Goal: Navigation & Orientation: Understand site structure

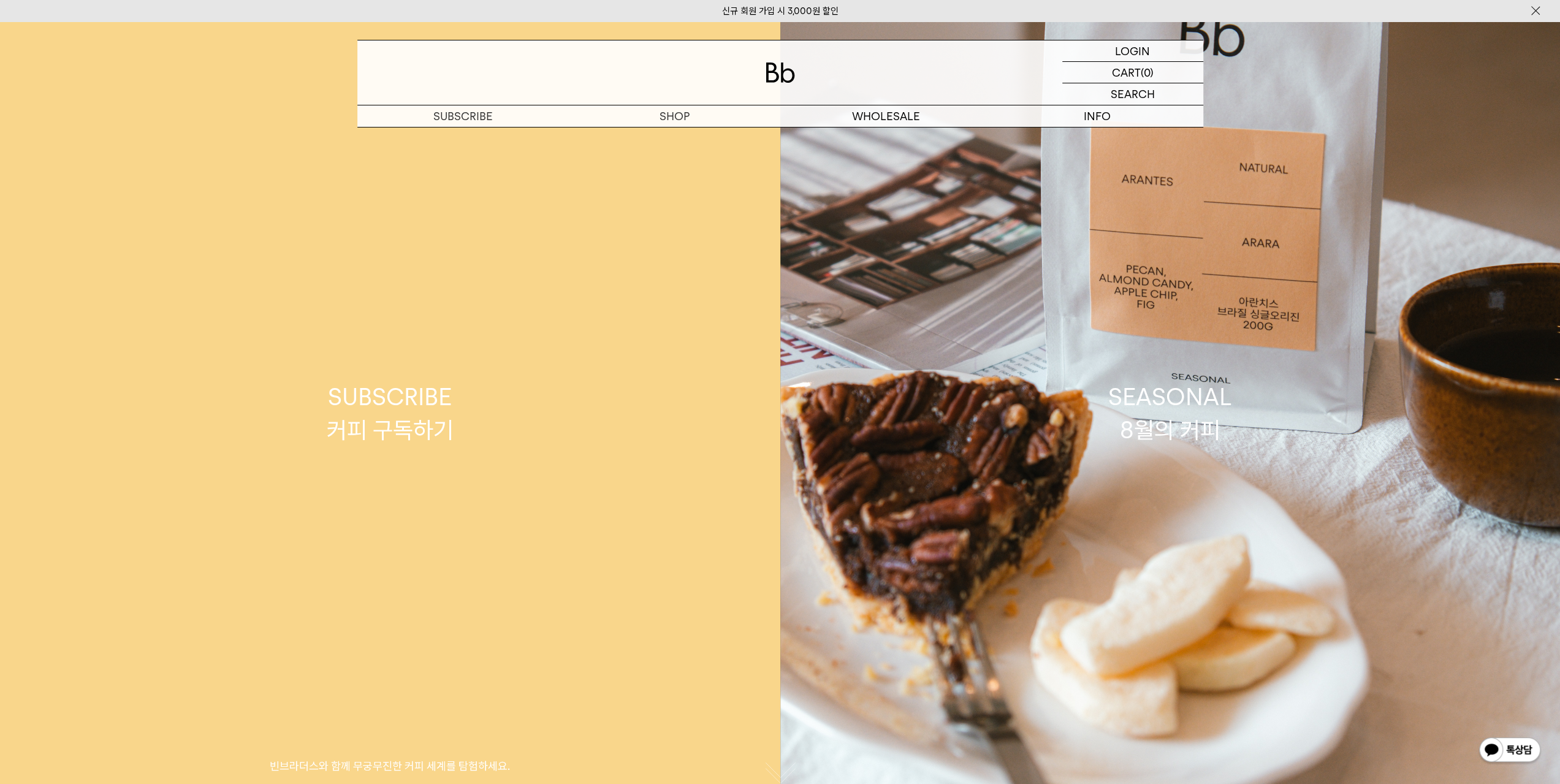
click at [669, 130] on link "SUBSCRIBE 커피 구독하기 빈브라더스와 함께 무궁무진한 커피 세계를 탐험하세요." at bounding box center [390, 413] width 780 height 784
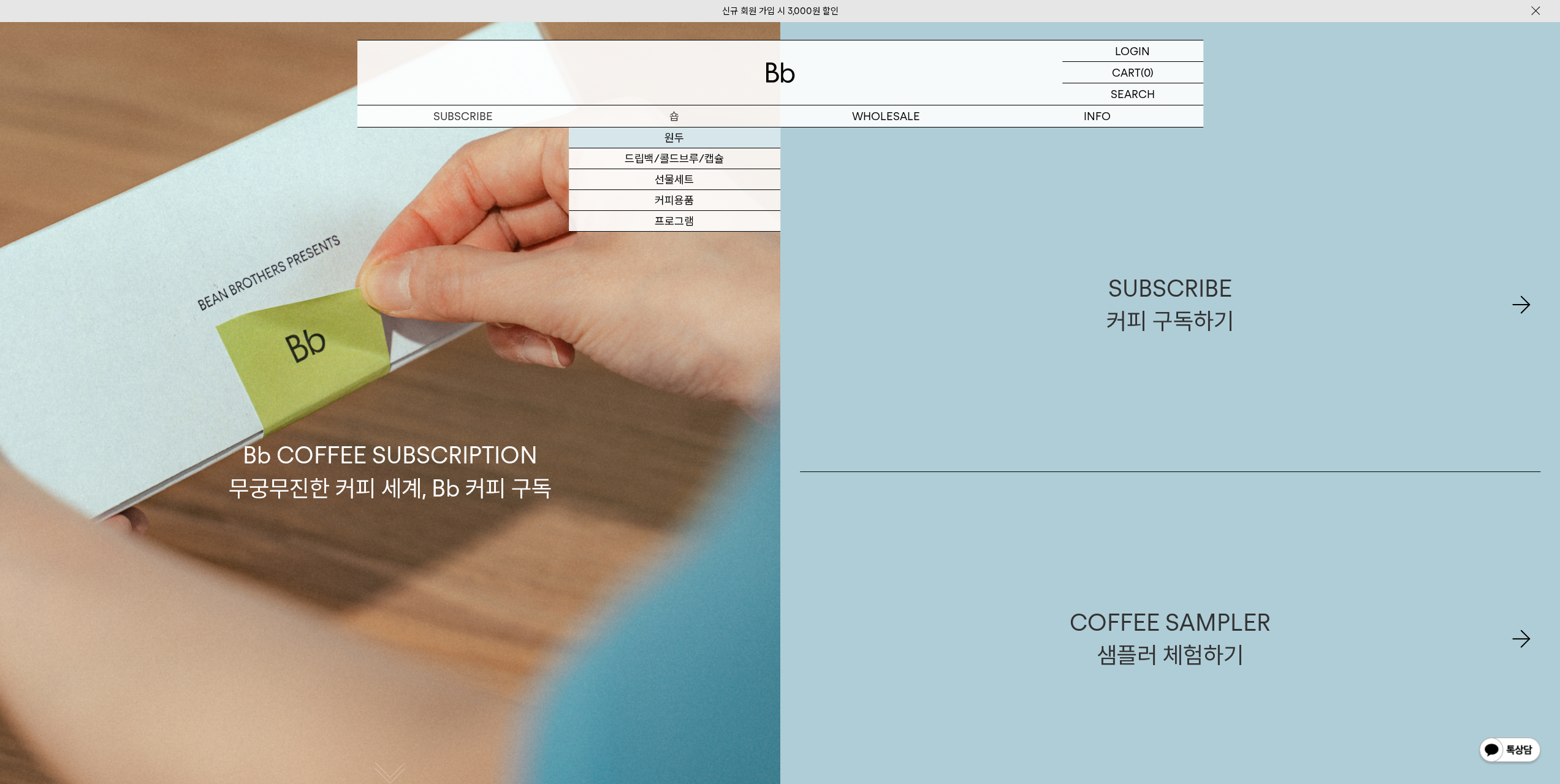
click at [675, 139] on link "원두" at bounding box center [675, 138] width 212 height 21
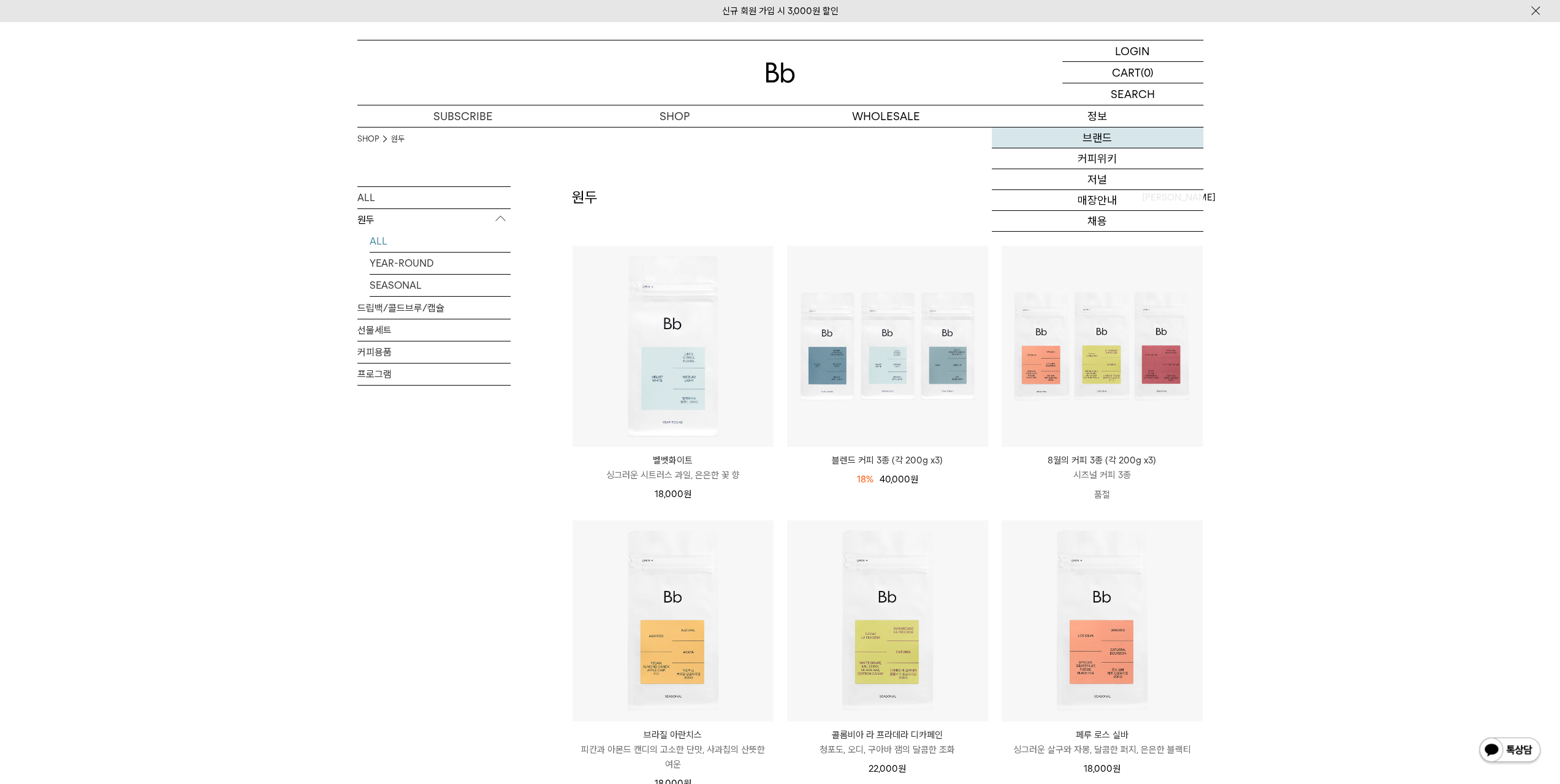
click at [1100, 133] on link "브랜드" at bounding box center [1097, 138] width 212 height 21
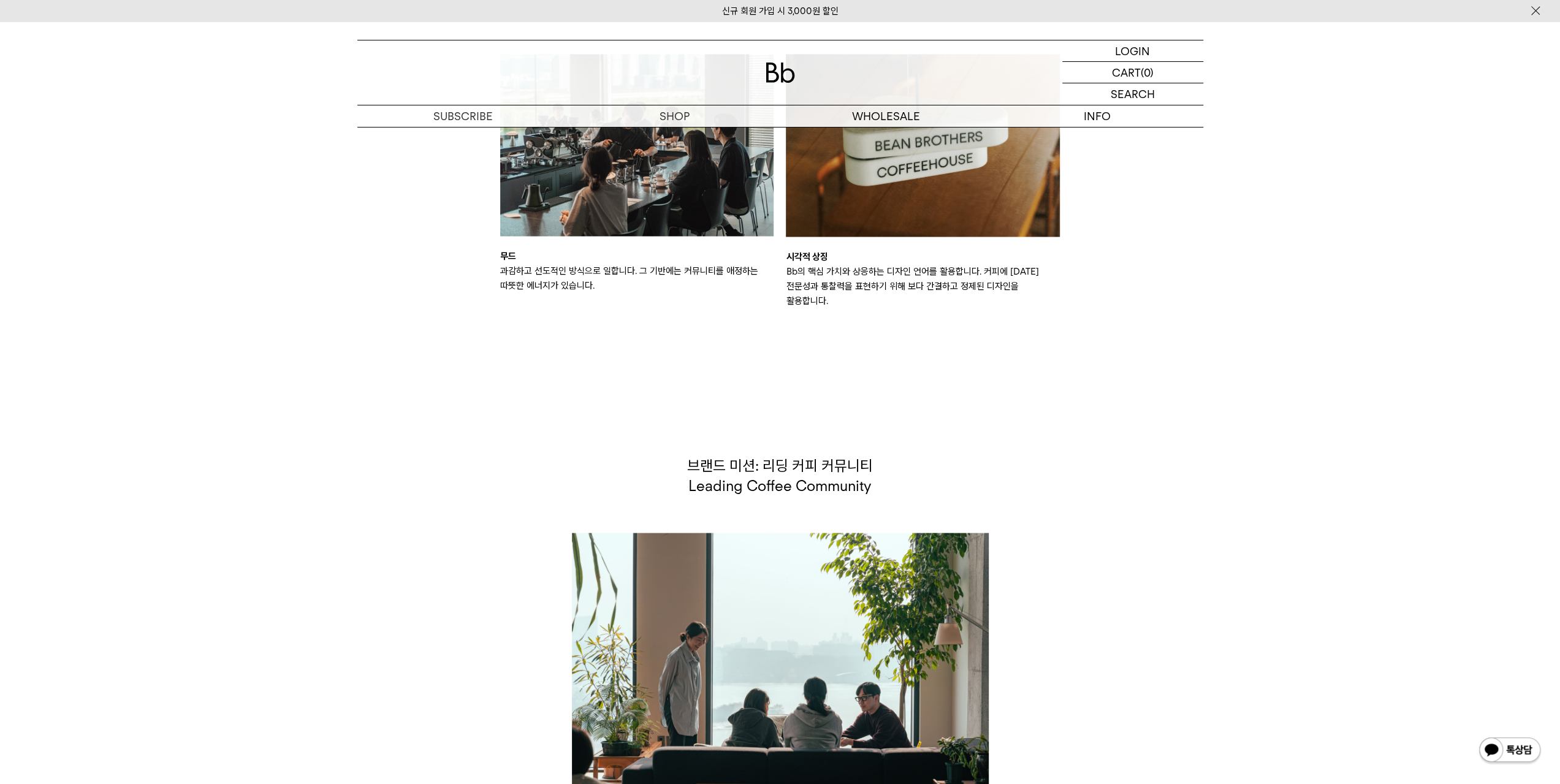
scroll to position [1532, 0]
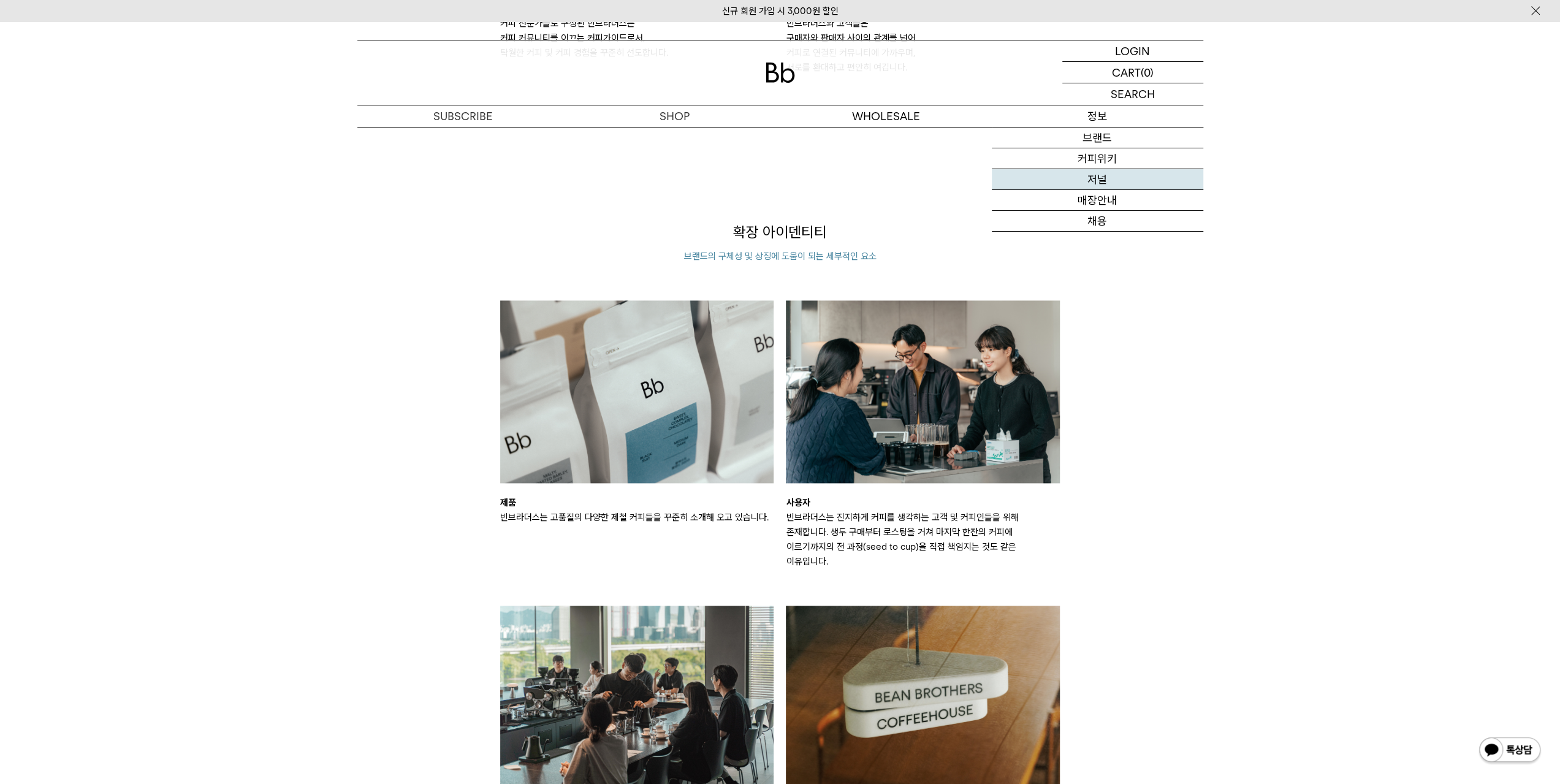
click at [1101, 178] on link "저널" at bounding box center [1097, 180] width 212 height 21
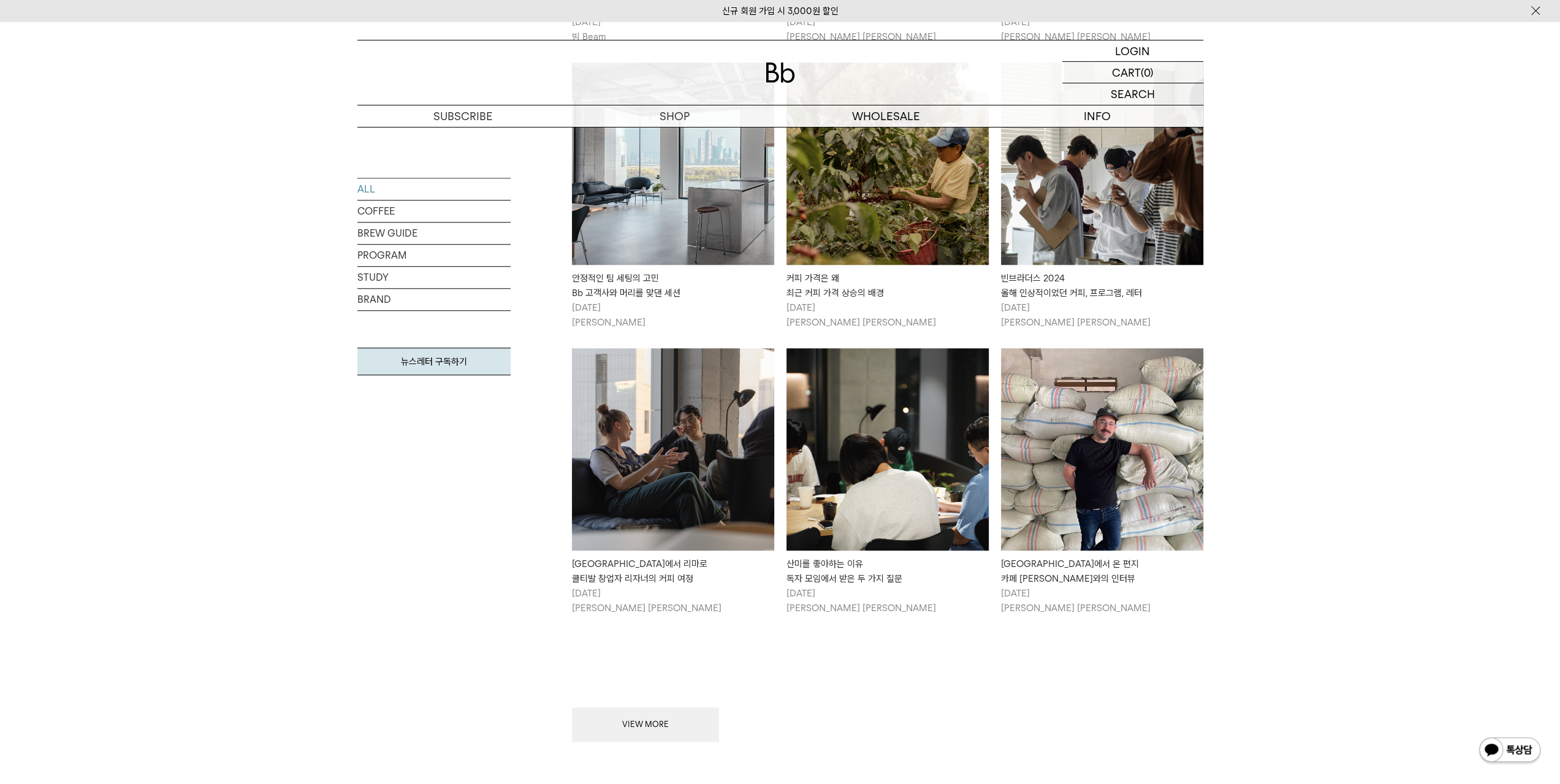
scroll to position [1164, 0]
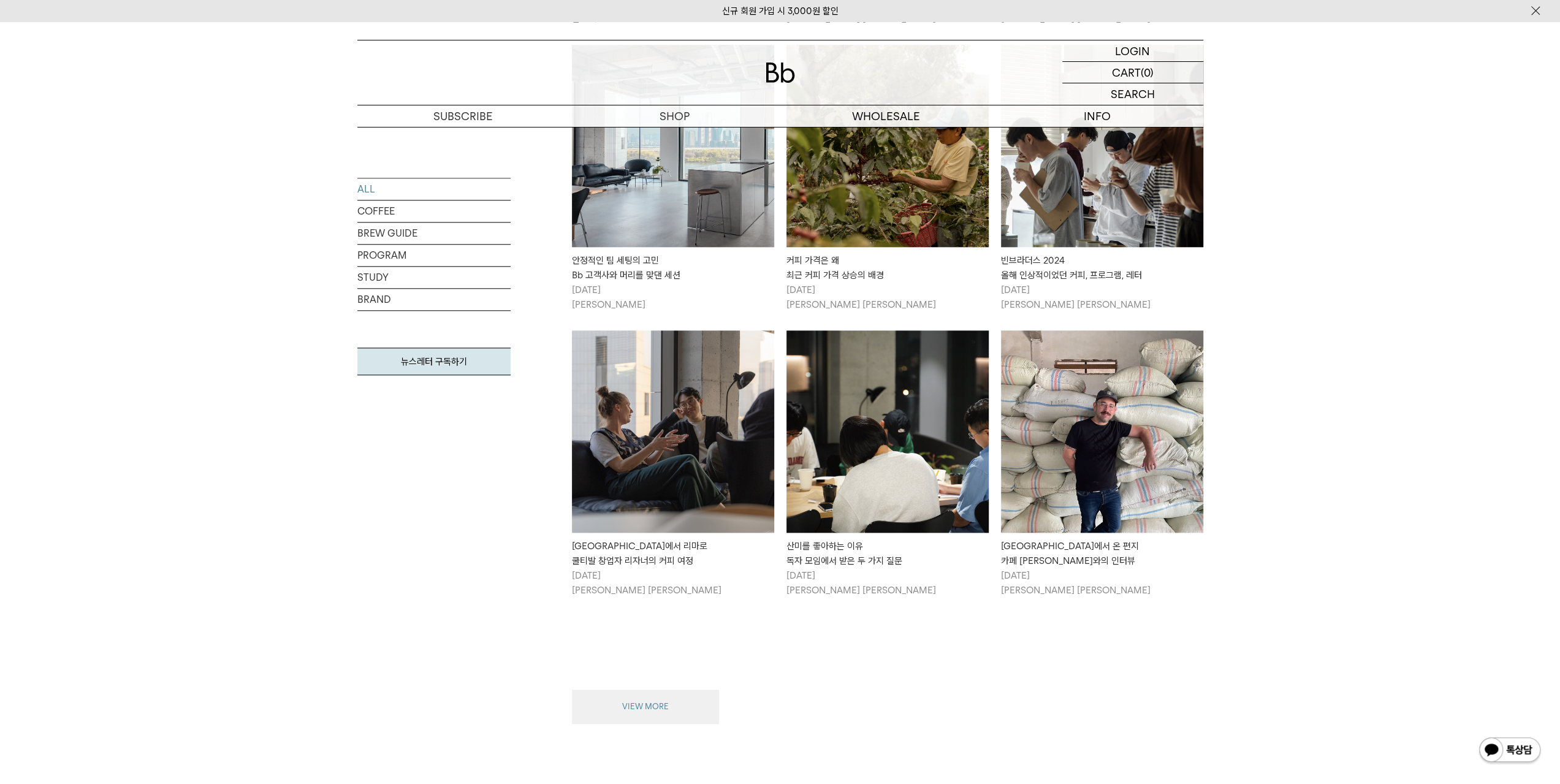
click at [660, 689] on button "VIEW MORE" at bounding box center [645, 706] width 147 height 35
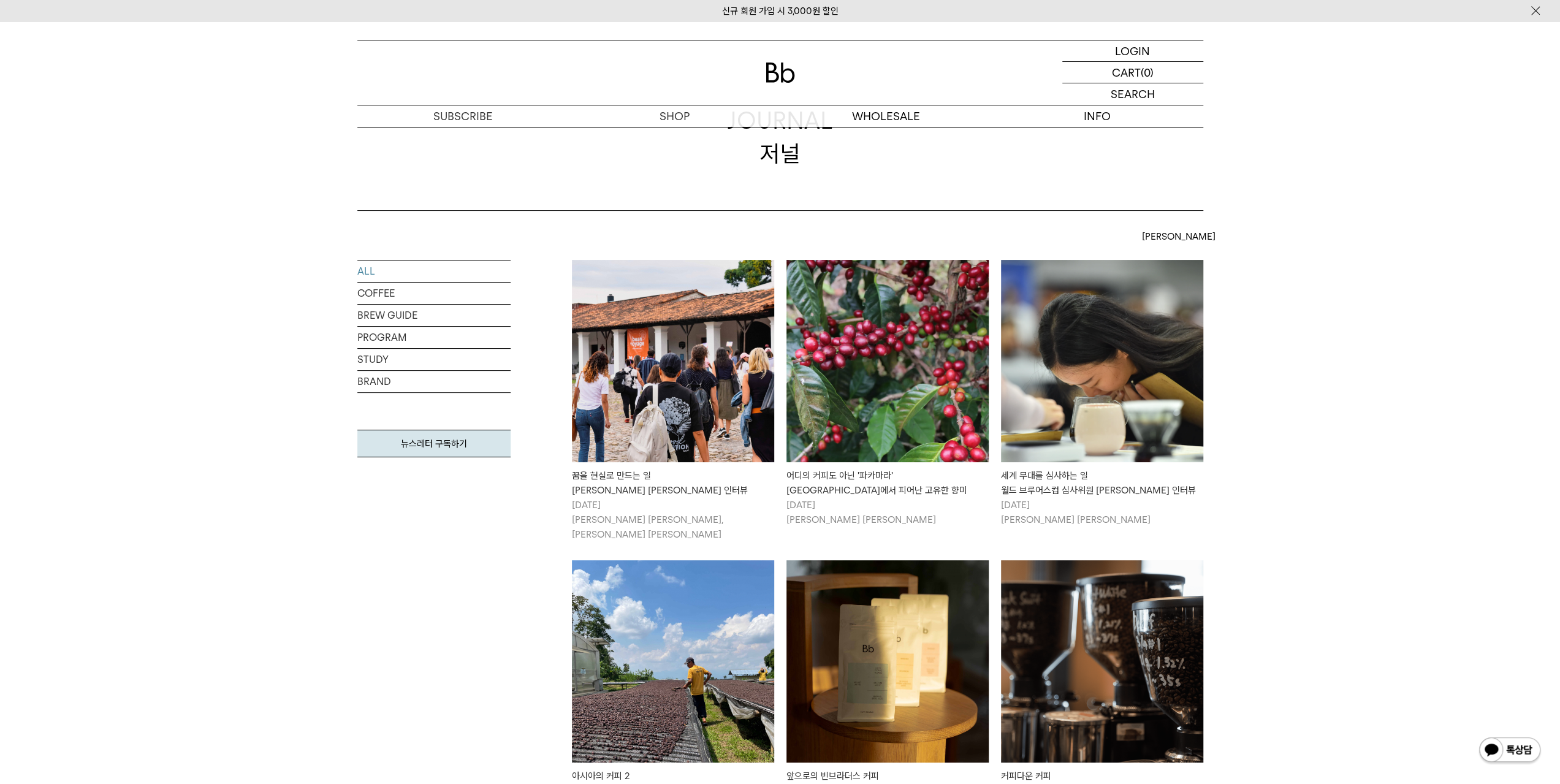
scroll to position [61, 0]
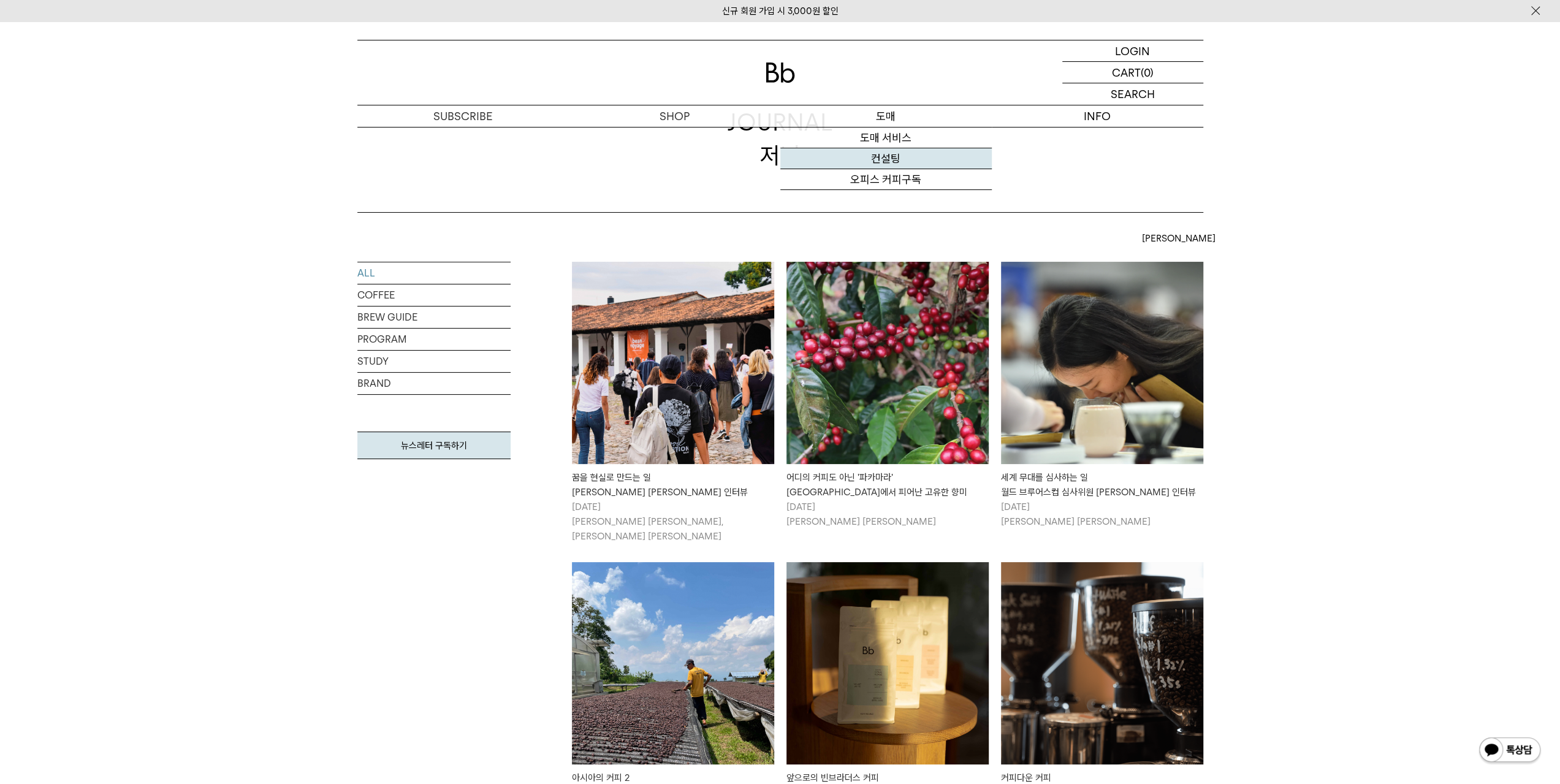
click at [892, 156] on link "컨설팅" at bounding box center [886, 158] width 212 height 21
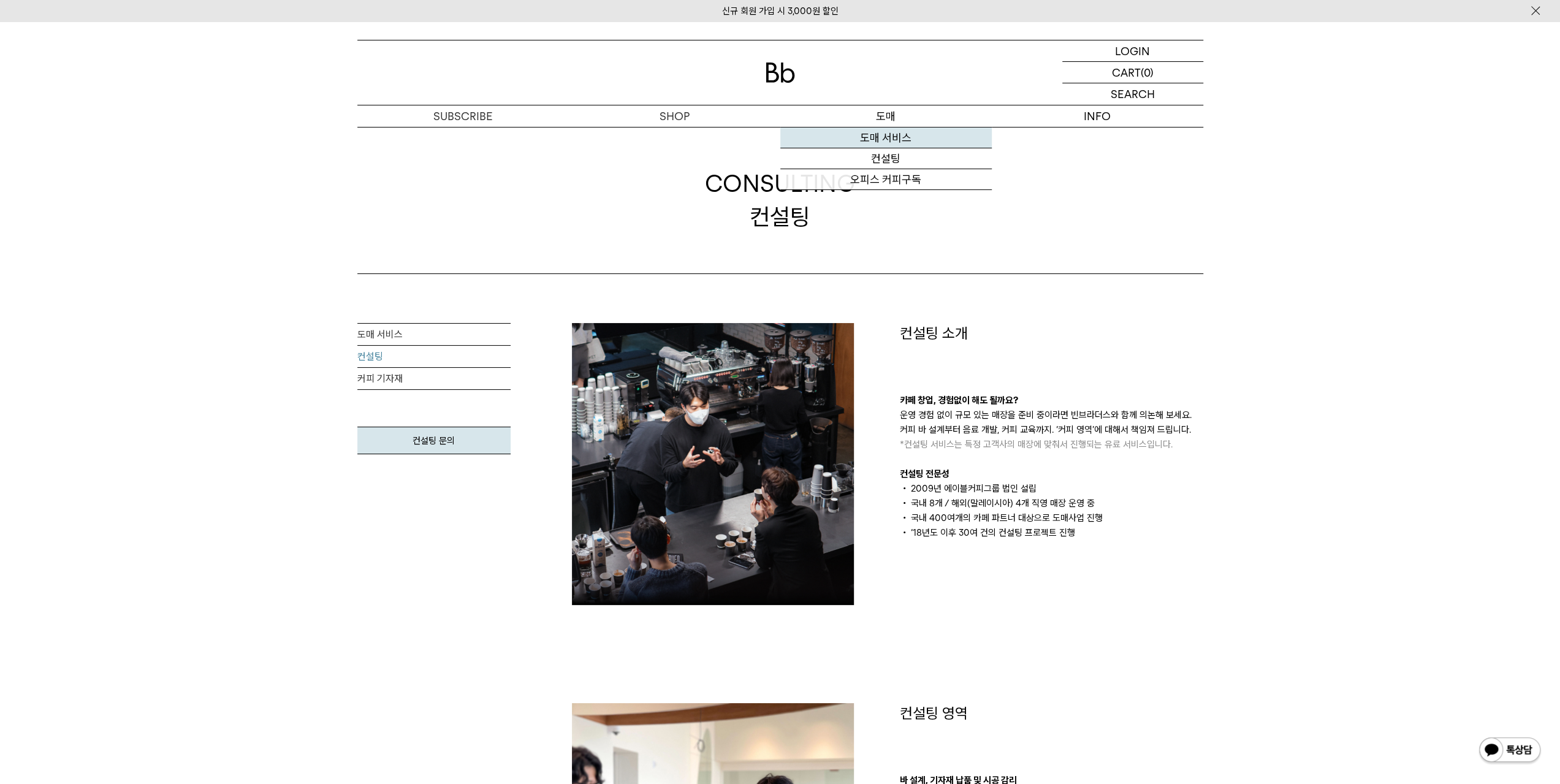
click at [893, 136] on link "도매 서비스" at bounding box center [886, 138] width 212 height 21
